Goal: Find specific page/section

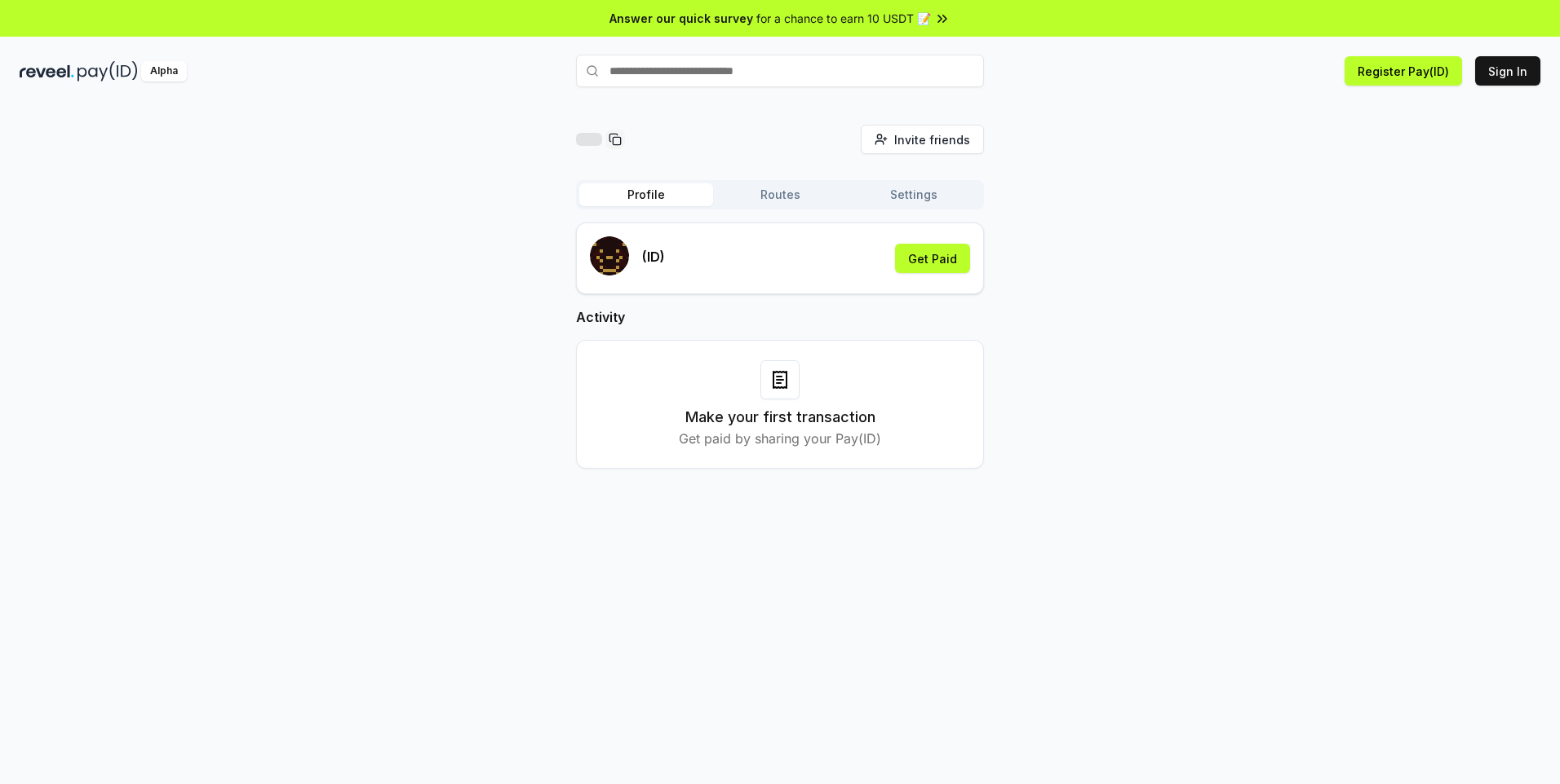
click at [94, 62] on img at bounding box center [108, 71] width 60 height 20
